Goal: Communication & Community: Answer question/provide support

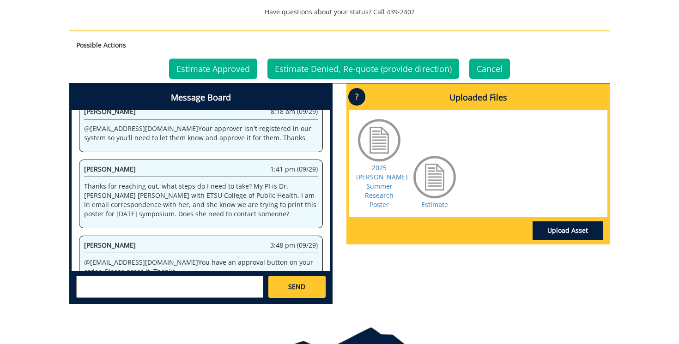
scroll to position [369, 0]
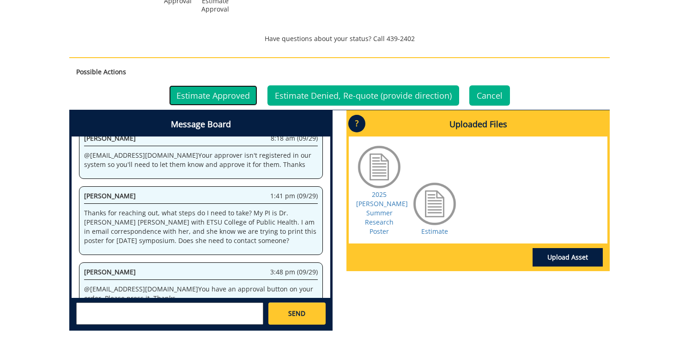
click at [198, 97] on link "Estimate Approved" at bounding box center [213, 95] width 88 height 20
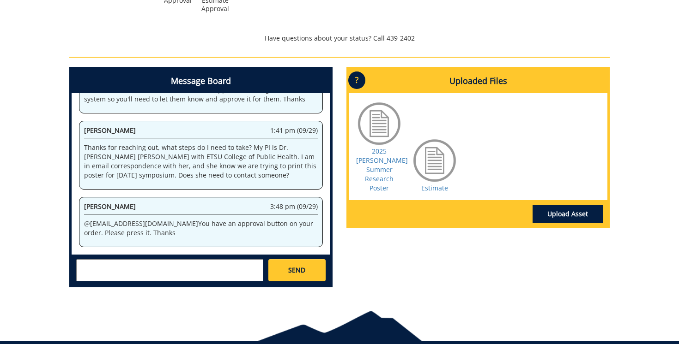
scroll to position [409, 0]
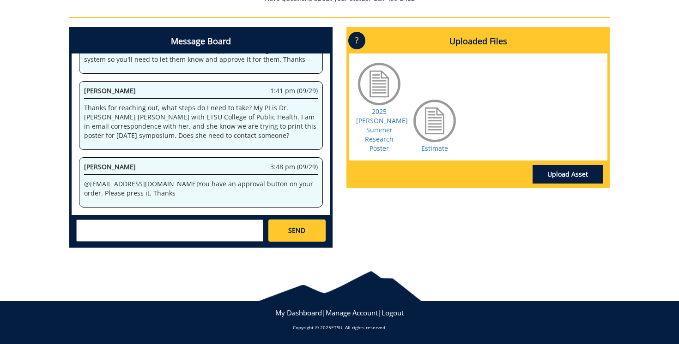
click at [177, 227] on textarea at bounding box center [169, 231] width 187 height 22
click at [439, 144] on link "Estimate" at bounding box center [434, 148] width 27 height 9
click at [186, 224] on textarea "Thank you, I pressed estimage" at bounding box center [169, 231] width 187 height 22
type textarea "Thank you, I pressed estimate approved"
click at [299, 239] on link "SEND" at bounding box center [296, 231] width 57 height 22
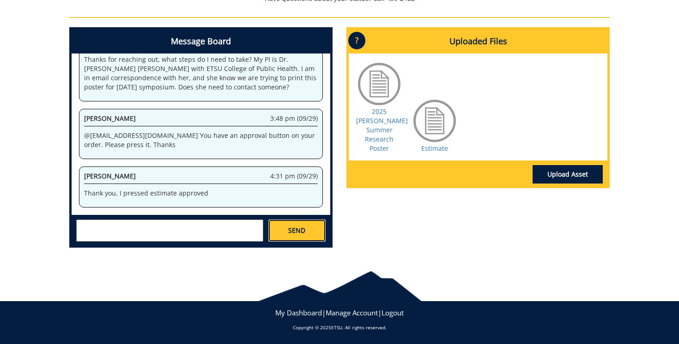
scroll to position [9283, 0]
